Goal: Task Accomplishment & Management: Manage account settings

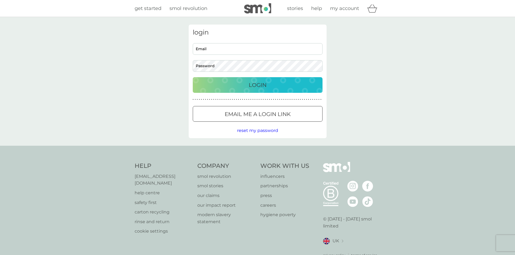
type input "[EMAIL_ADDRESS][DOMAIN_NAME]"
click at [253, 85] on p "Login" at bounding box center [258, 85] width 18 height 9
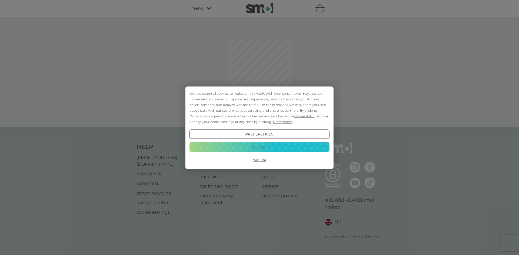
click at [252, 149] on button "Accept" at bounding box center [259, 147] width 140 height 10
